Goal: Find specific page/section: Find specific page/section

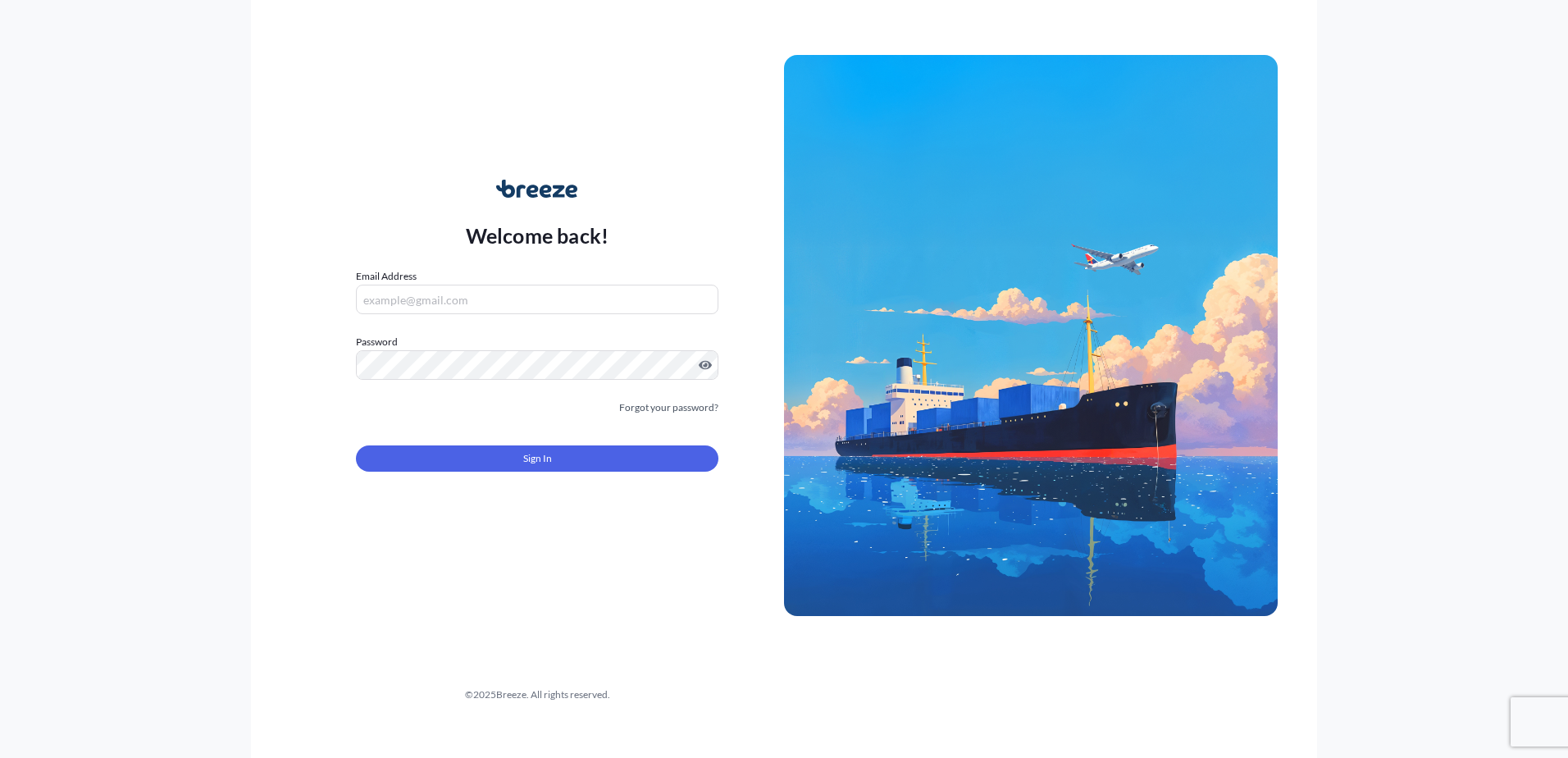
type input "[PERSON_NAME][EMAIL_ADDRESS][DOMAIN_NAME]"
click at [659, 461] on button "Sign In" at bounding box center [537, 459] width 363 height 27
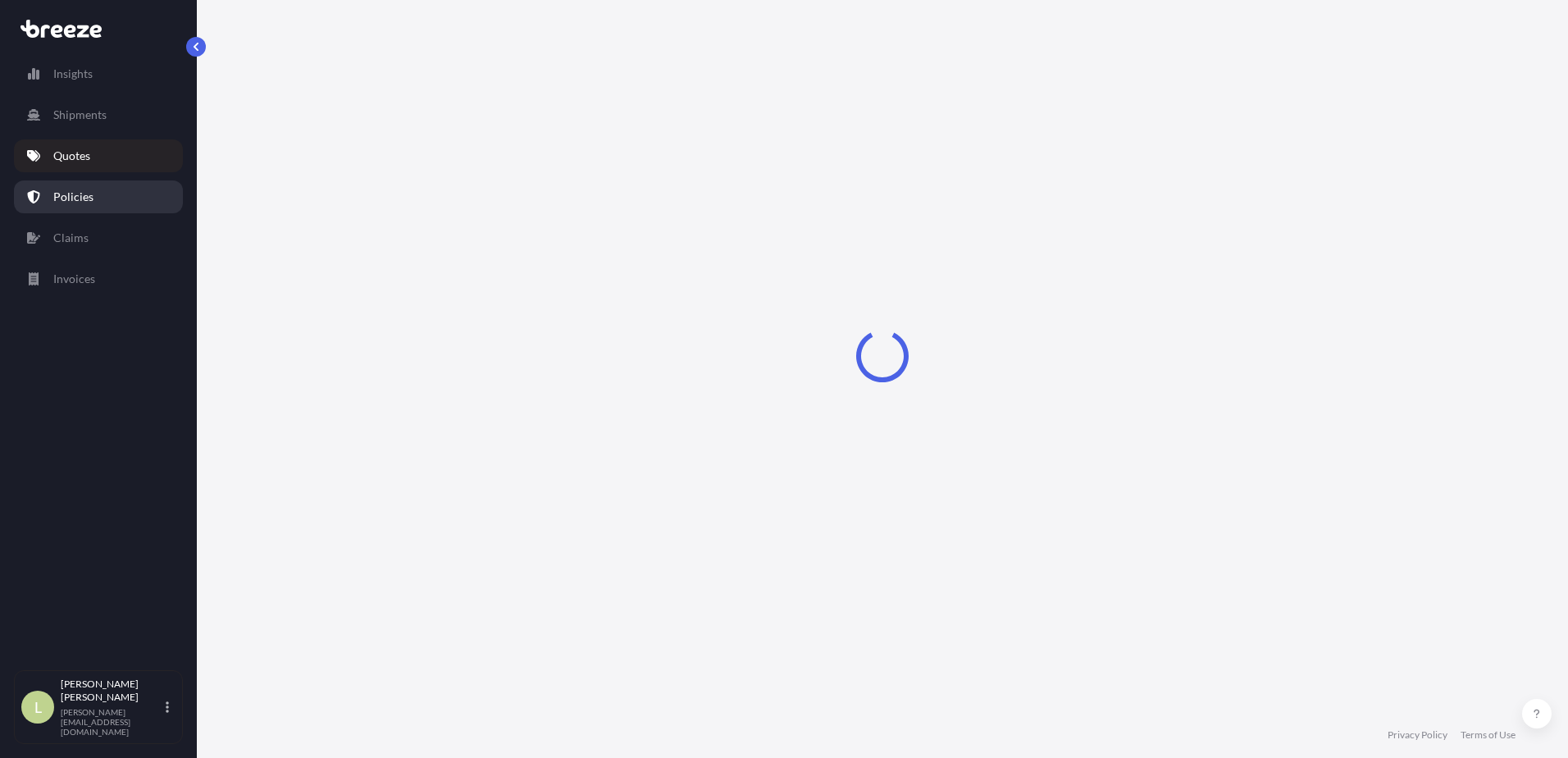
click at [67, 200] on p "Policies" at bounding box center [73, 197] width 41 height 17
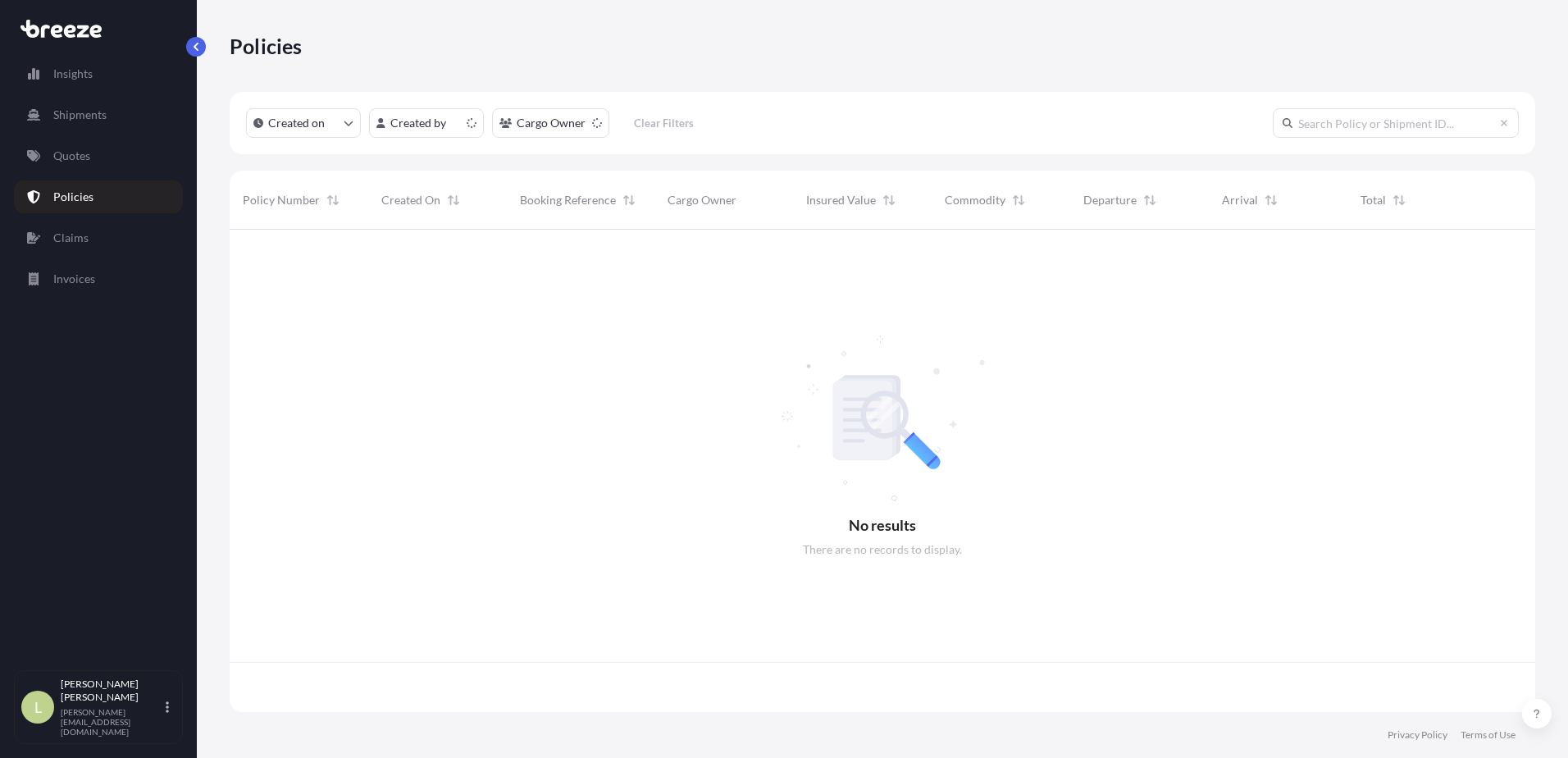
scroll to position [479, 1293]
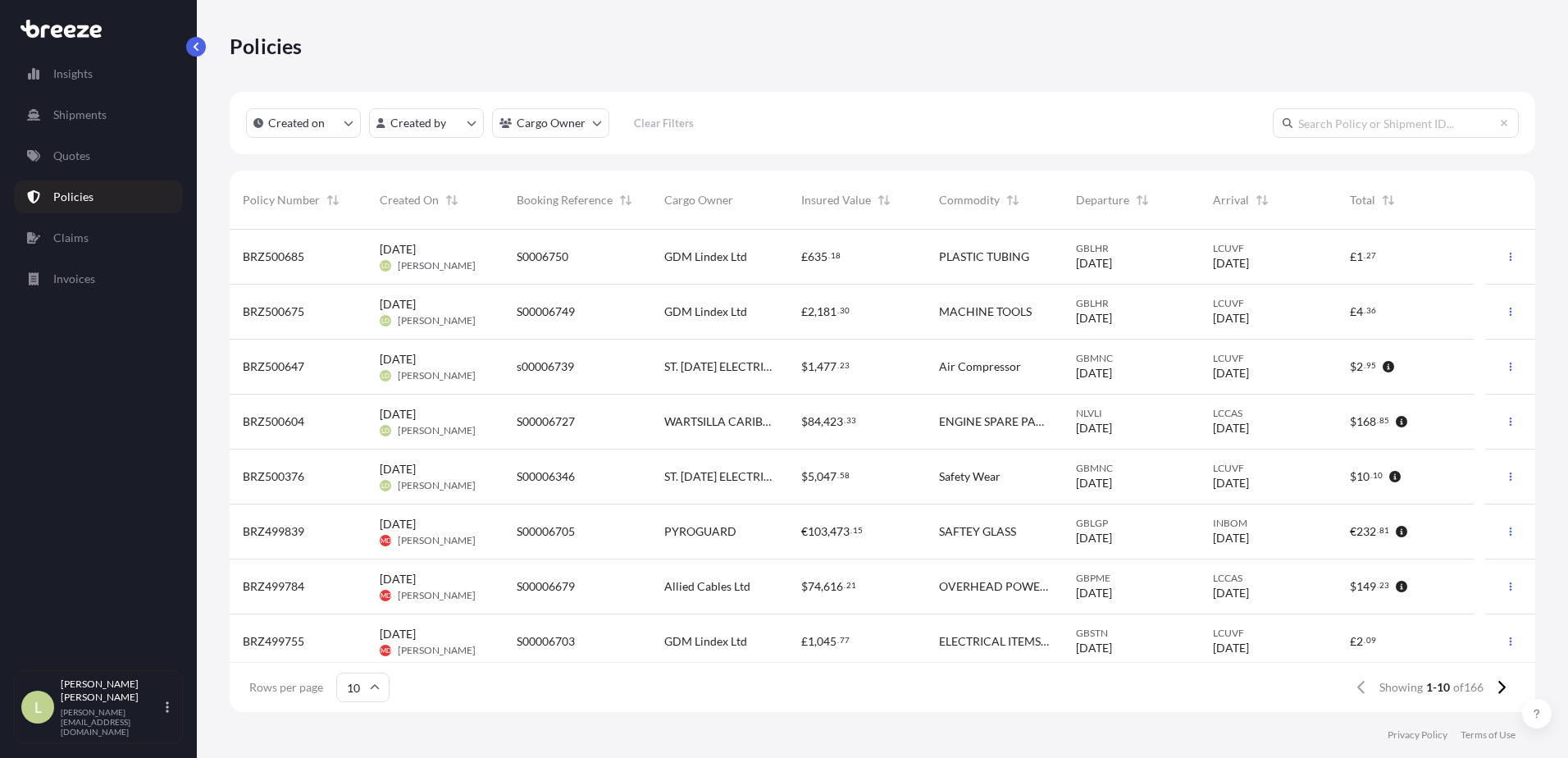
click at [747, 405] on div "WARTSILLA CARIBBEAN INC" at bounding box center [719, 422] width 137 height 55
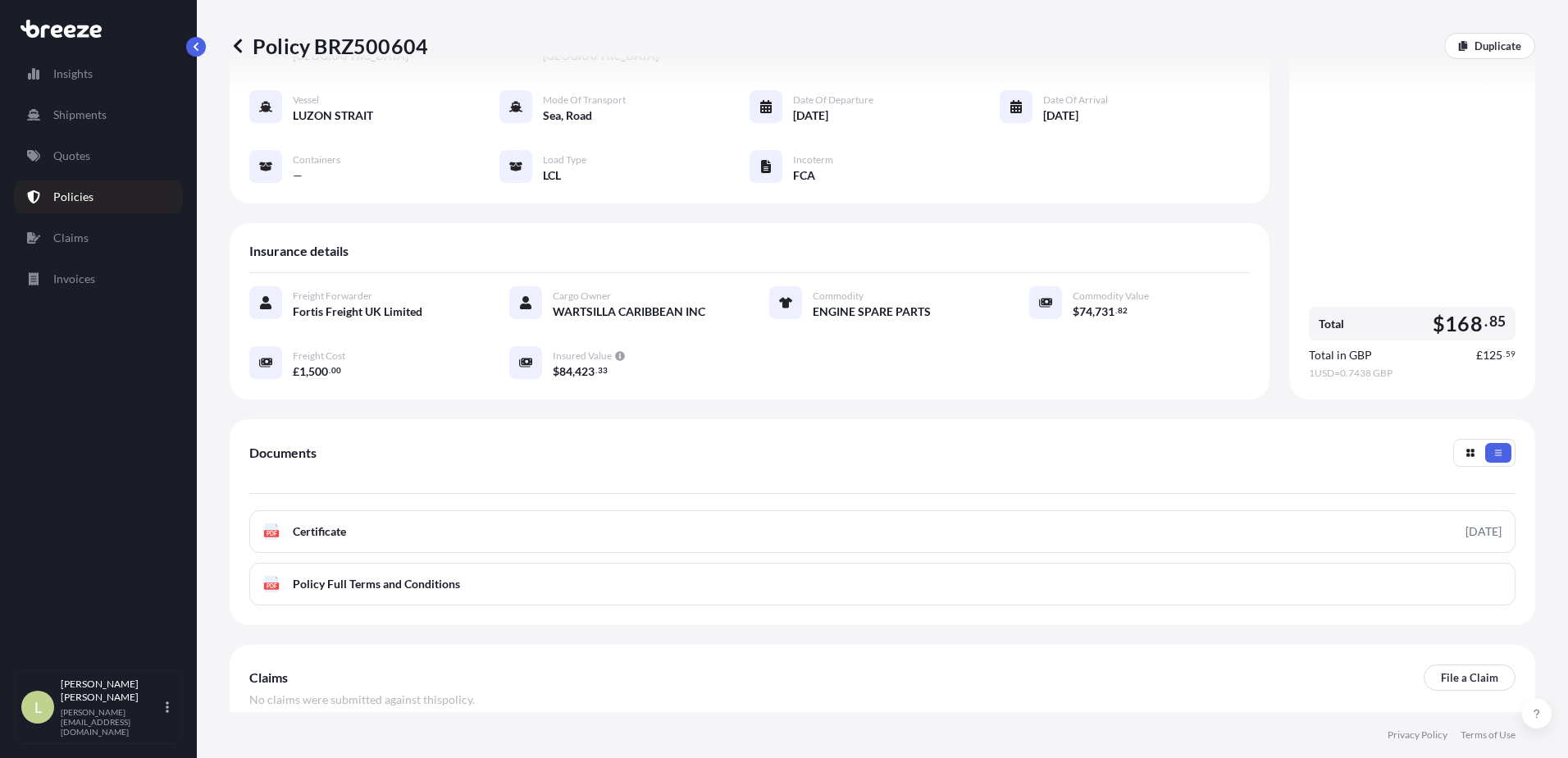
scroll to position [164, 0]
